Goal: Task Accomplishment & Management: Manage account settings

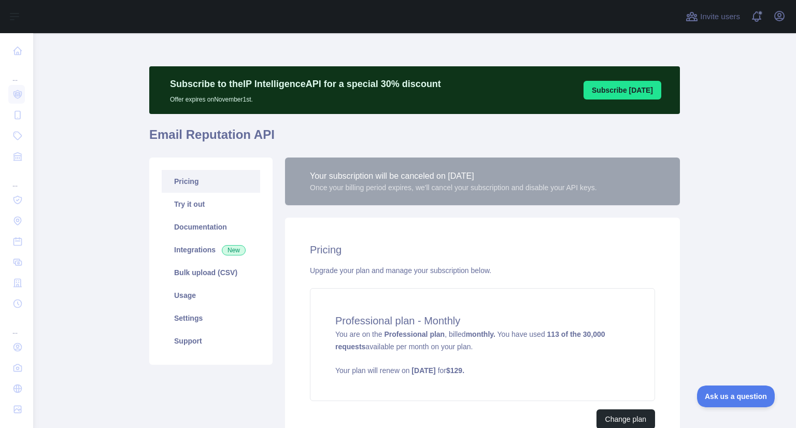
scroll to position [79, 0]
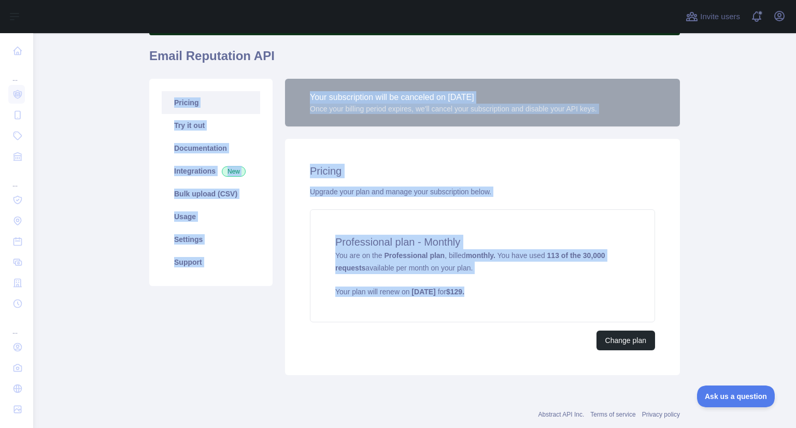
drag, startPoint x: 509, startPoint y: 289, endPoint x: 85, endPoint y: 81, distance: 471.6
click at [85, 81] on main "Subscribe to the IP Intelligence API for a special 30 % discount Offer expires …" at bounding box center [414, 230] width 763 height 395
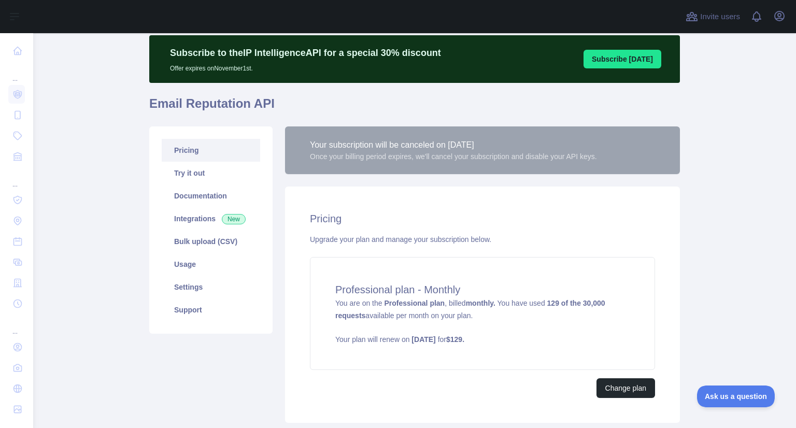
scroll to position [49, 0]
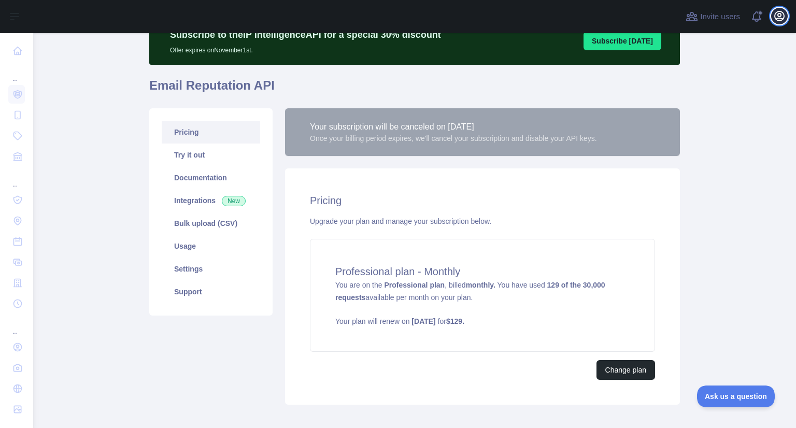
click at [786, 15] on button "Open user menu" at bounding box center [779, 16] width 17 height 17
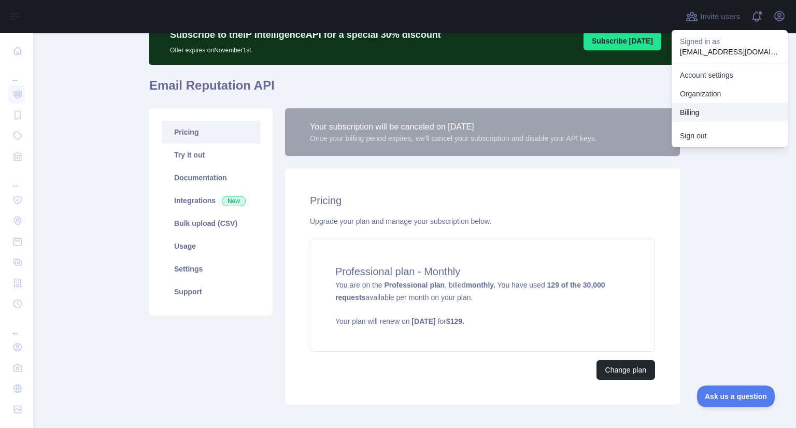
click at [700, 109] on button "Billing" at bounding box center [730, 112] width 116 height 19
